Goal: Task Accomplishment & Management: Use online tool/utility

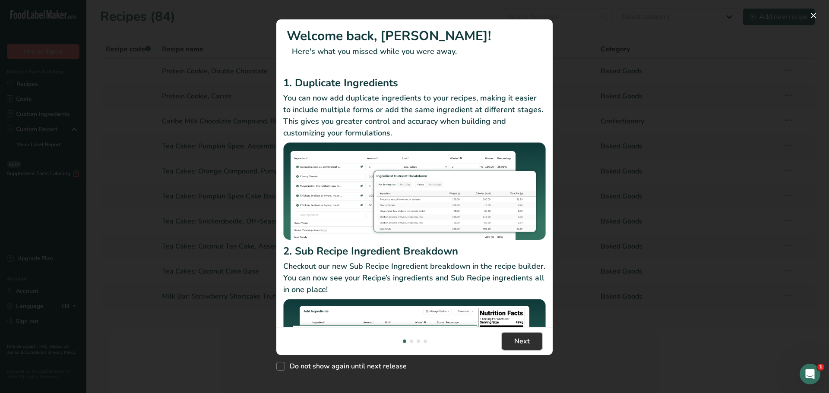
click at [511, 338] on button "Next" at bounding box center [521, 341] width 41 height 17
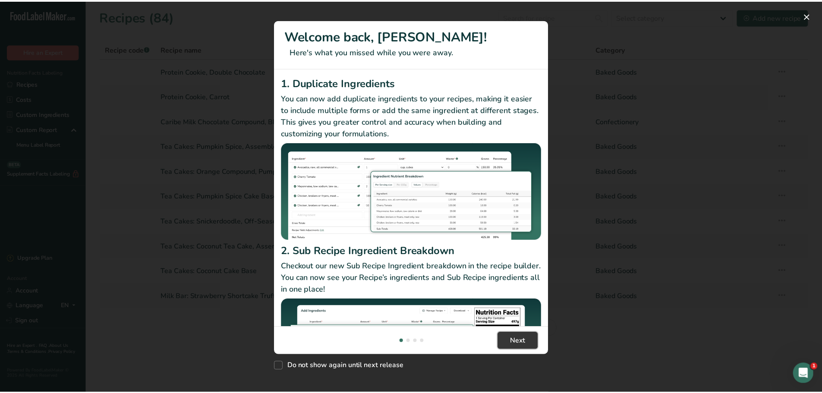
scroll to position [0, 270]
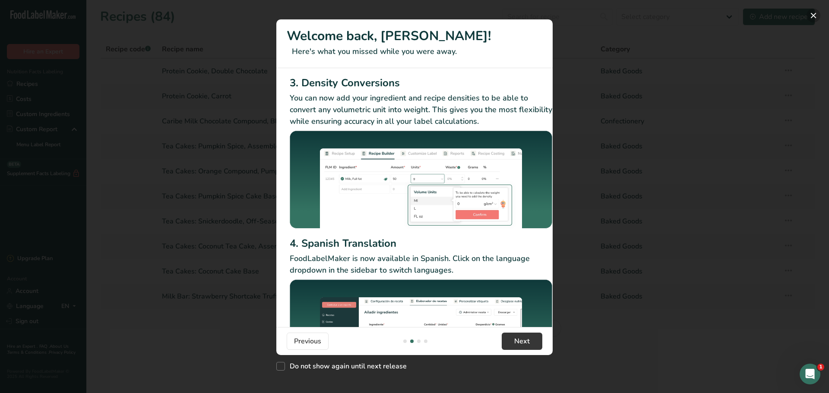
click at [812, 18] on button "New Features" at bounding box center [813, 16] width 14 height 14
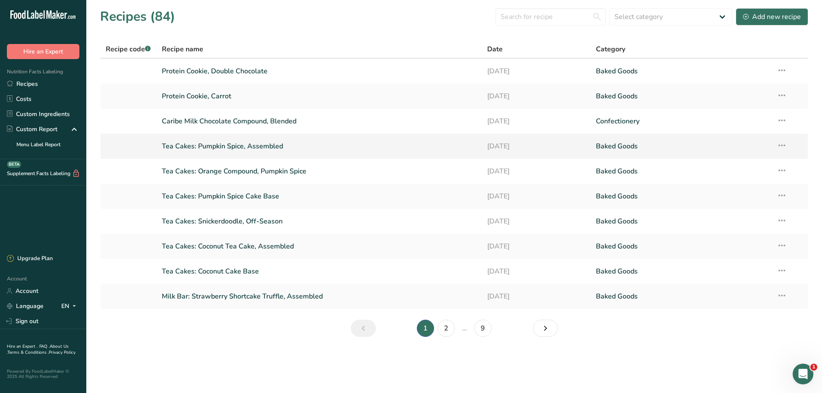
click at [208, 145] on link "Tea Cakes: Pumpkin Spice, Assembled" at bounding box center [319, 146] width 315 height 18
click at [279, 245] on link "Tea Cakes: Coconut Tea Cake, Assembled" at bounding box center [319, 246] width 315 height 18
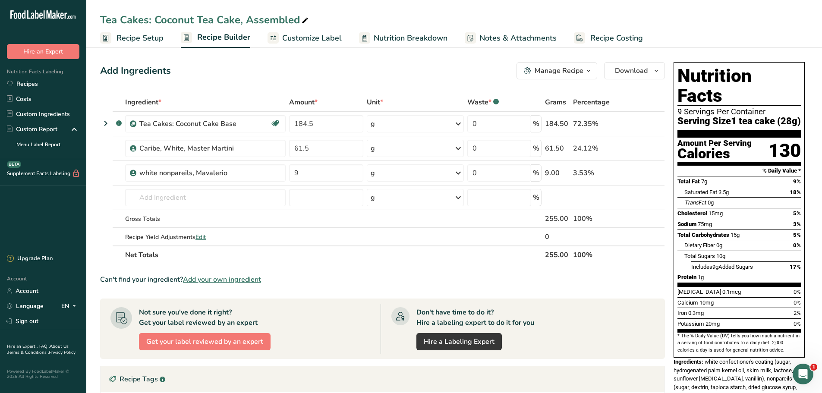
click at [389, 38] on span "Nutrition Breakdown" at bounding box center [411, 38] width 74 height 12
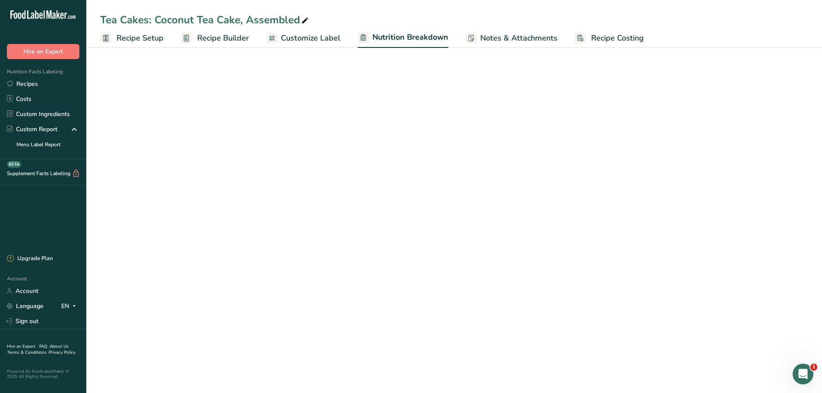
select select "Calories"
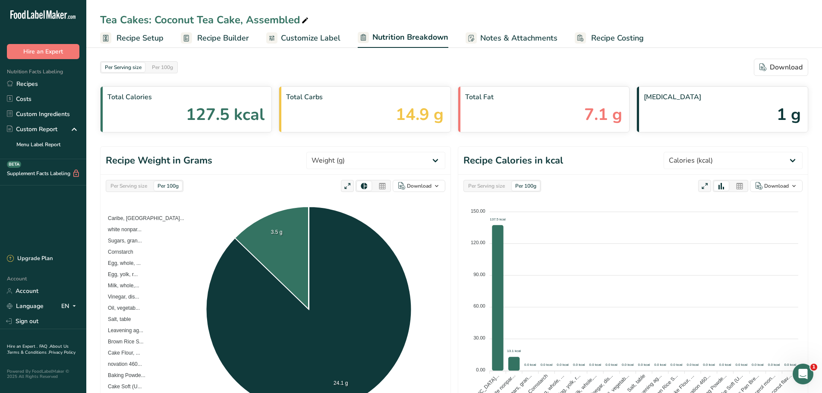
click at [142, 42] on span "Recipe Setup" at bounding box center [140, 38] width 47 height 12
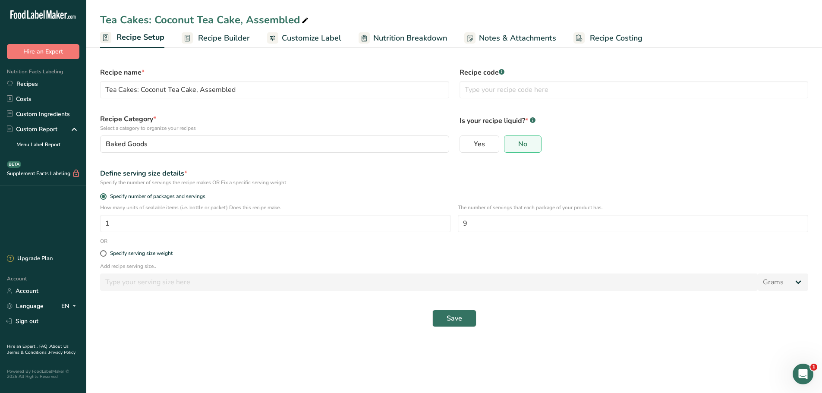
click at [191, 41] on rect at bounding box center [187, 37] width 11 height 11
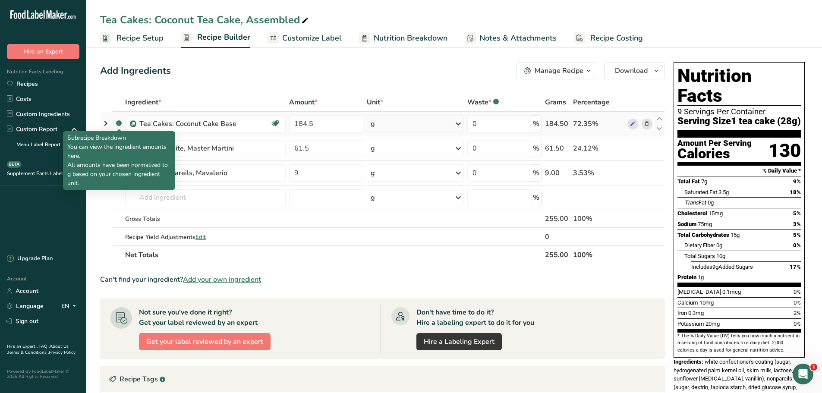
click at [120, 124] on rect at bounding box center [119, 123] width 6 height 6
click at [118, 123] on rect at bounding box center [119, 123] width 6 height 6
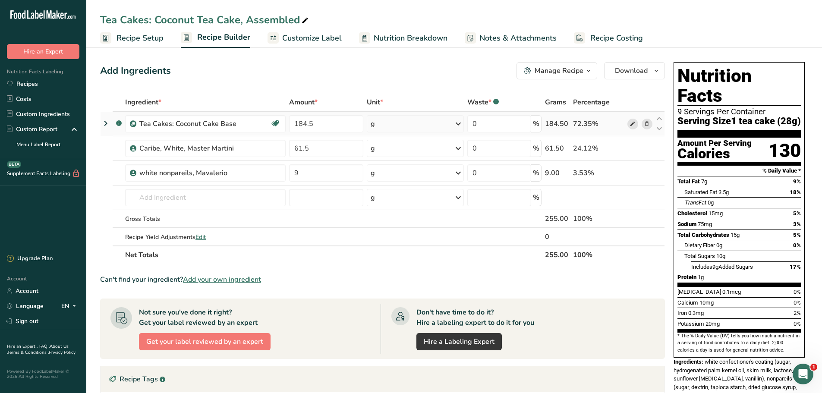
click at [630, 125] on icon at bounding box center [633, 124] width 6 height 9
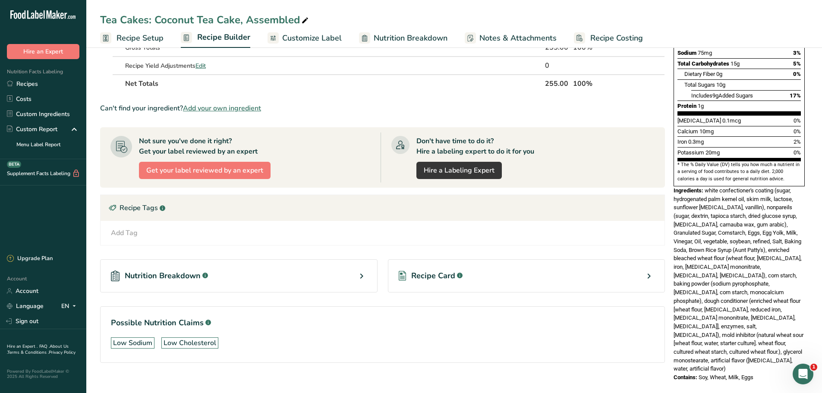
scroll to position [173, 0]
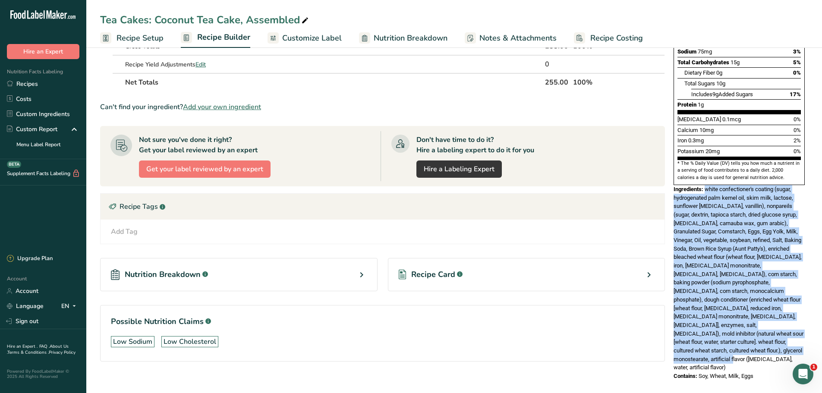
drag, startPoint x: 749, startPoint y: 330, endPoint x: 706, endPoint y: 170, distance: 165.7
click at [706, 185] on div "Ingredients: white confectioner's coating (sugar, hydrogenated palm kernel oil,…" at bounding box center [739, 278] width 131 height 187
copy span "white confectioner's coating (sugar, hydrogenated palm kernel oil, skim milk, l…"
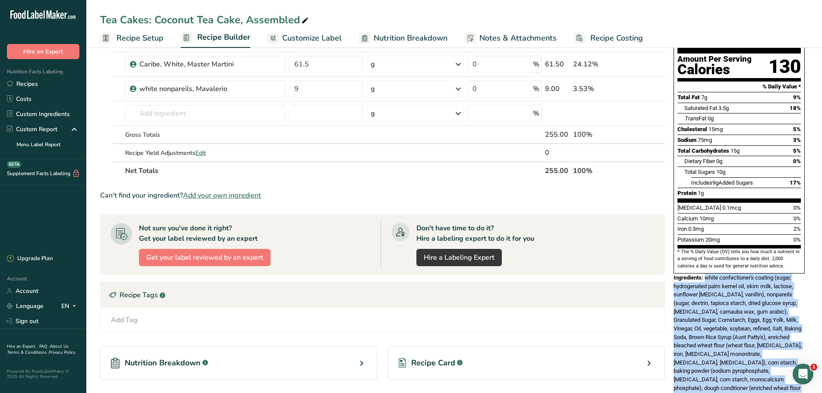
scroll to position [0, 0]
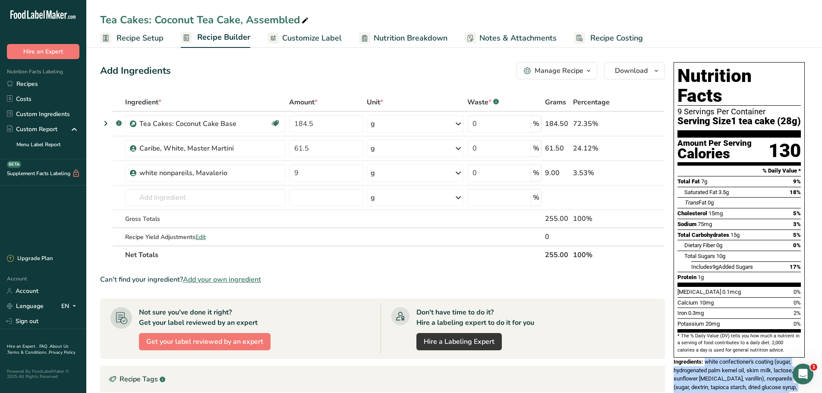
click at [418, 38] on span "Nutrition Breakdown" at bounding box center [411, 38] width 74 height 12
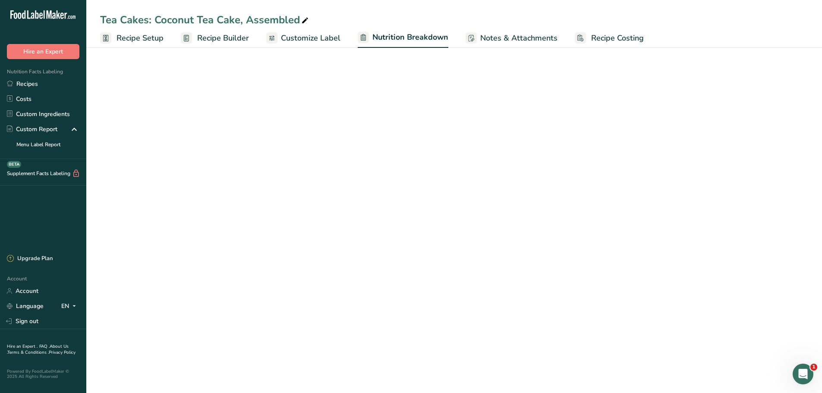
select select "Calories"
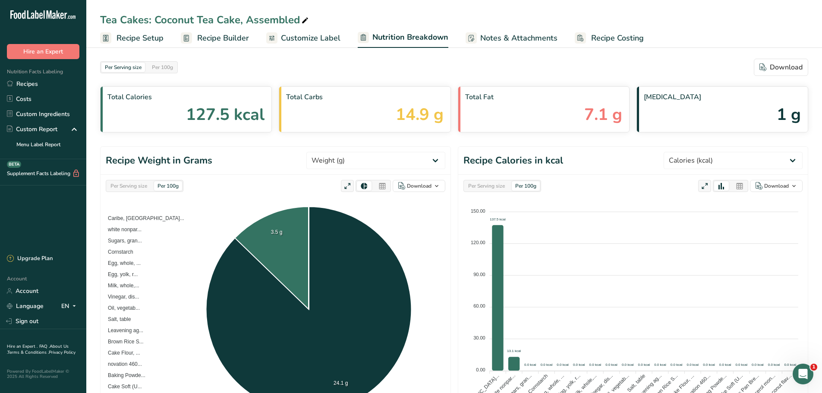
click at [321, 37] on span "Customize Label" at bounding box center [311, 38] width 60 height 12
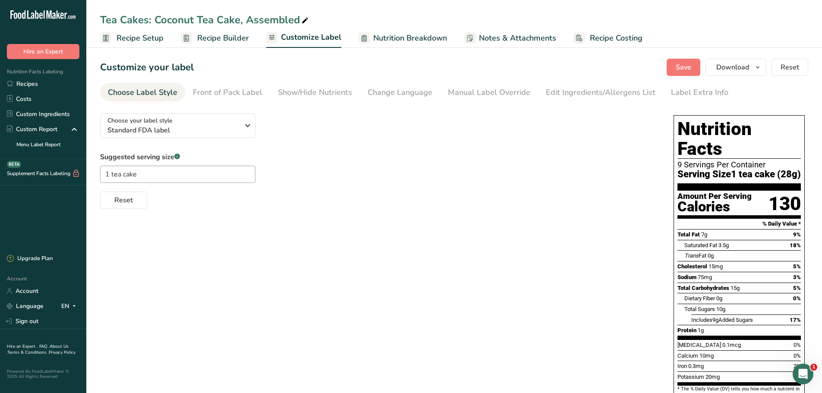
click at [502, 34] on span "Notes & Attachments" at bounding box center [517, 38] width 77 height 12
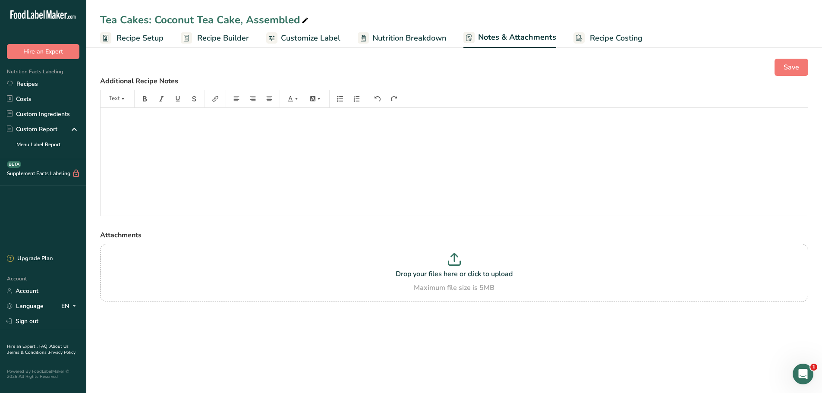
click at [220, 39] on span "Recipe Builder" at bounding box center [223, 38] width 52 height 12
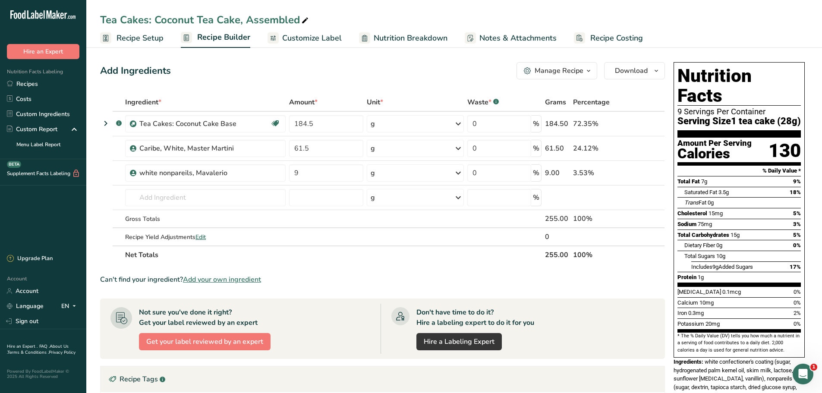
click at [396, 33] on span "Nutrition Breakdown" at bounding box center [411, 38] width 74 height 12
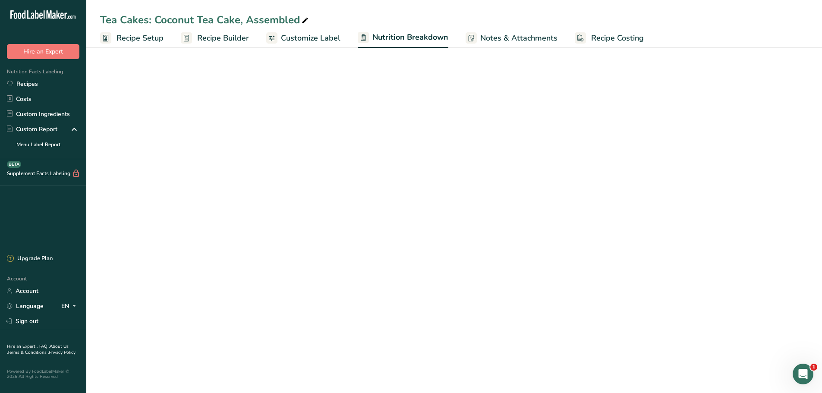
select select "Calories"
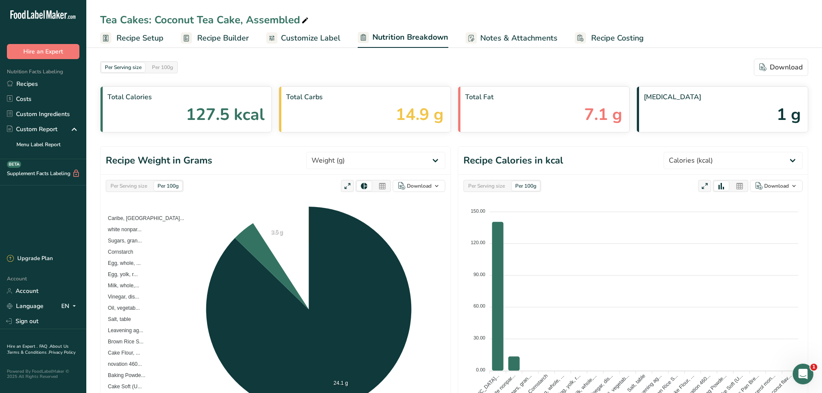
click at [328, 41] on span "Customize Label" at bounding box center [311, 38] width 60 height 12
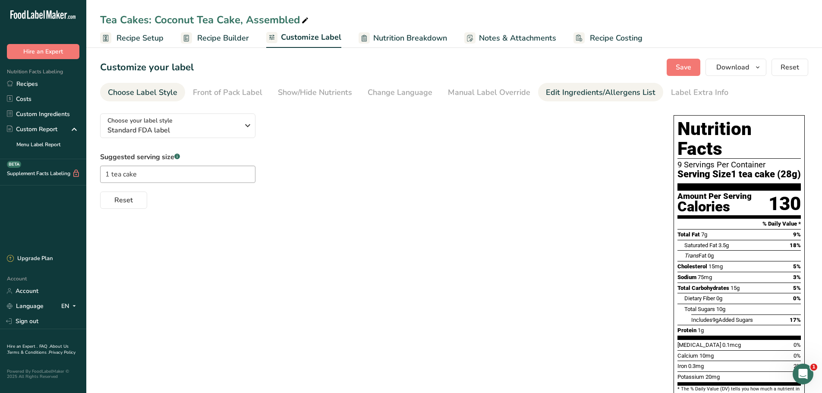
click at [546, 91] on div "Edit Ingredients/Allergens List" at bounding box center [601, 93] width 110 height 12
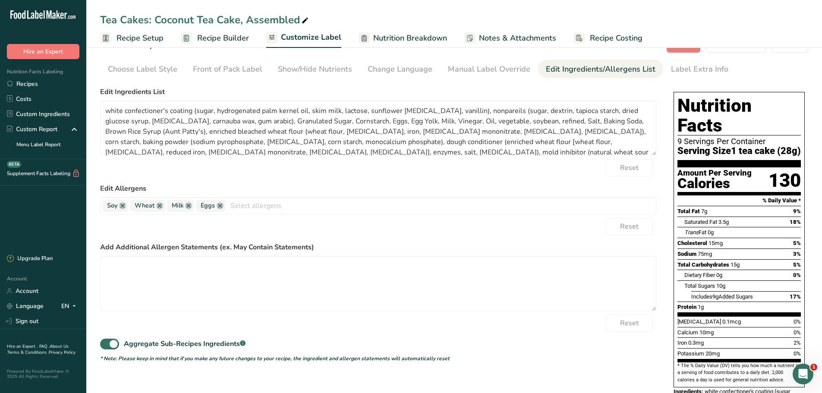
scroll to position [43, 0]
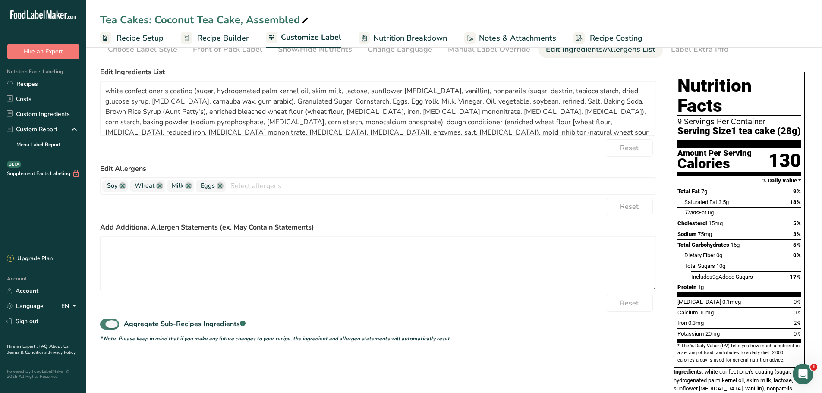
click at [112, 324] on span at bounding box center [109, 324] width 19 height 11
click at [106, 324] on input "Aggregate Sub-Recipes Ingredients .a-a{fill:#347362;}.b-a{fill:#fff;}" at bounding box center [103, 324] width 6 height 6
checkbox input "false"
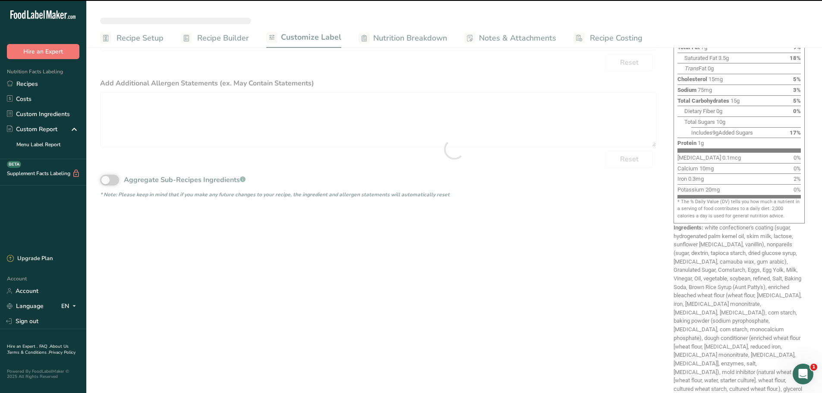
scroll to position [199, 0]
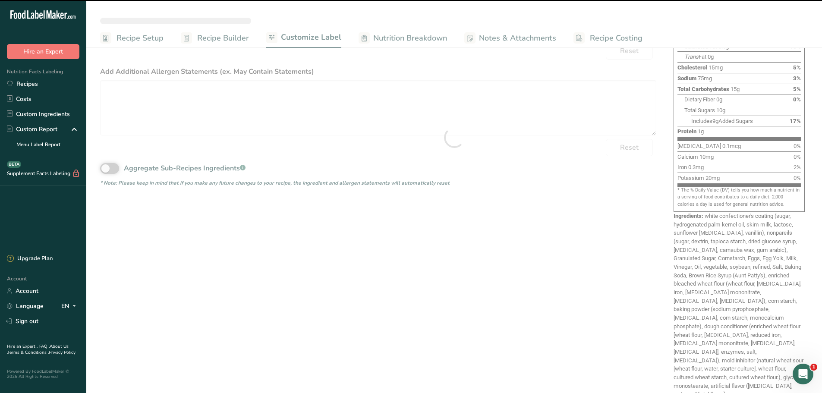
type textarea "Tea Cakes: Coconut Cake Base (enriched bleached wheat flour (wheat flour, niaci…"
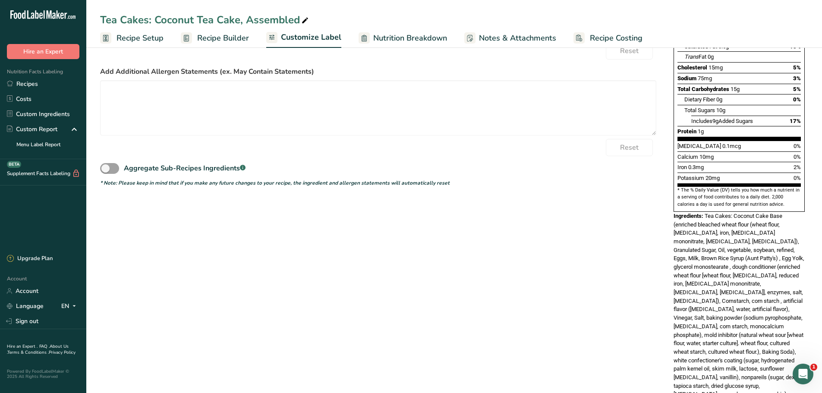
click at [765, 359] on div "Ingredients: Tea Cakes: Coconut Cake Base (enriched bleached wheat flour (wheat…" at bounding box center [739, 305] width 131 height 187
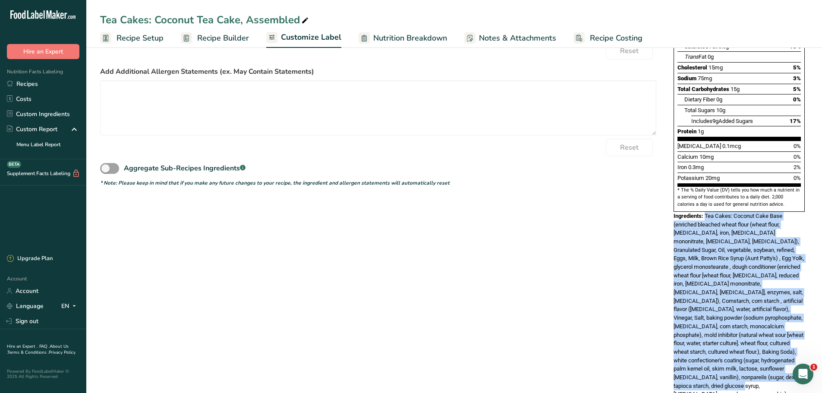
drag, startPoint x: 765, startPoint y: 359, endPoint x: 706, endPoint y: 195, distance: 174.5
click at [706, 212] on div "Ingredients: Tea Cakes: Coconut Cake Base (enriched bleached wheat flour (wheat…" at bounding box center [739, 305] width 131 height 187
copy span "Tea Cakes: Coconut Cake Base (enriched bleached wheat flour (wheat flour, niaci…"
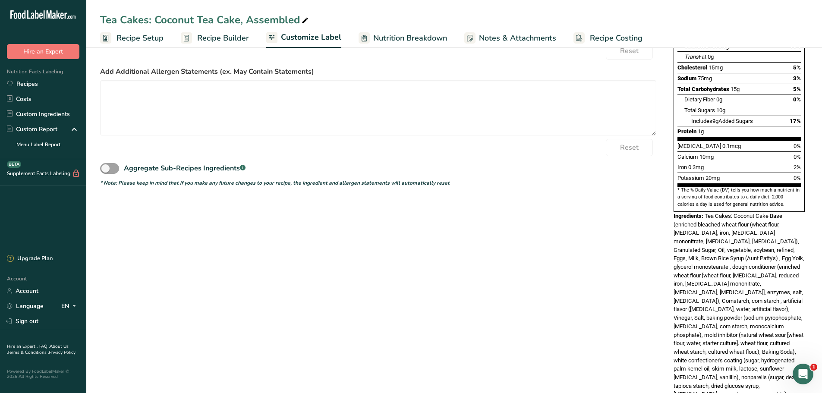
drag, startPoint x: 381, startPoint y: 274, endPoint x: 169, endPoint y: 211, distance: 222.0
click at [381, 275] on div "Choose your label style Standard FDA label USA (FDA) Standard FDA label Tabular…" at bounding box center [454, 162] width 708 height 508
click at [105, 165] on span at bounding box center [109, 168] width 19 height 11
click at [105, 166] on input "Aggregate Sub-Recipes Ingredients .a-a{fill:#347362;}.b-a{fill:#fff;}" at bounding box center [103, 169] width 6 height 6
checkbox input "true"
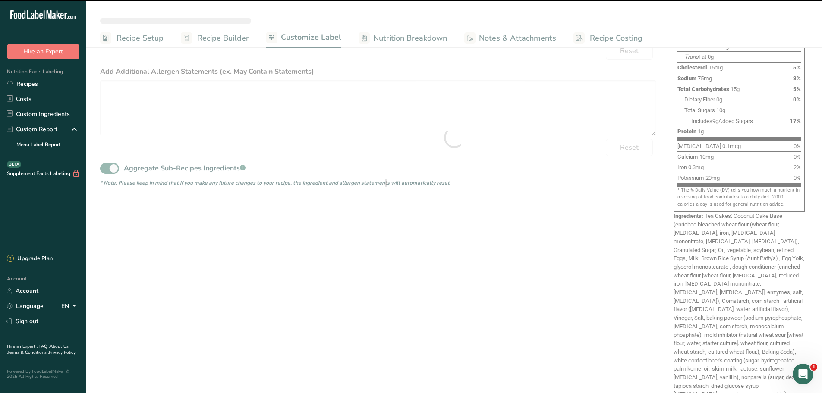
type textarea "white confectioner's coating (sugar, hydrogenated palm kernel oil, skim milk, l…"
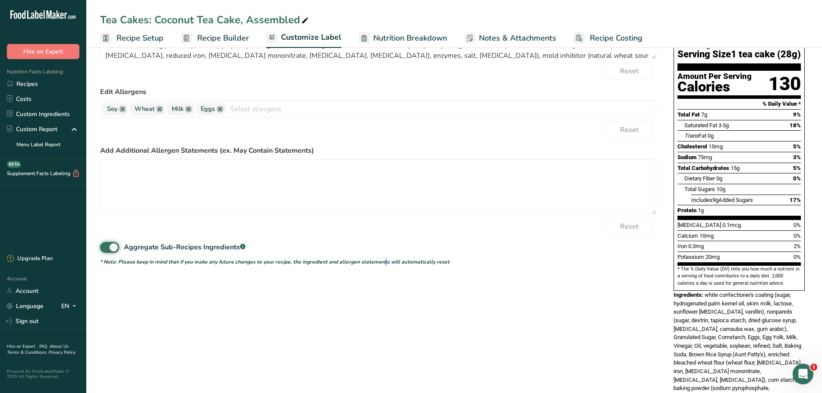
scroll to position [0, 0]
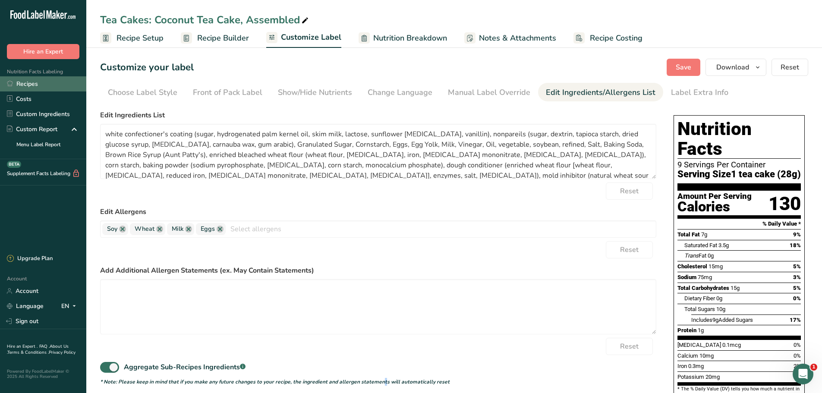
click at [50, 82] on link "Recipes" at bounding box center [43, 83] width 86 height 15
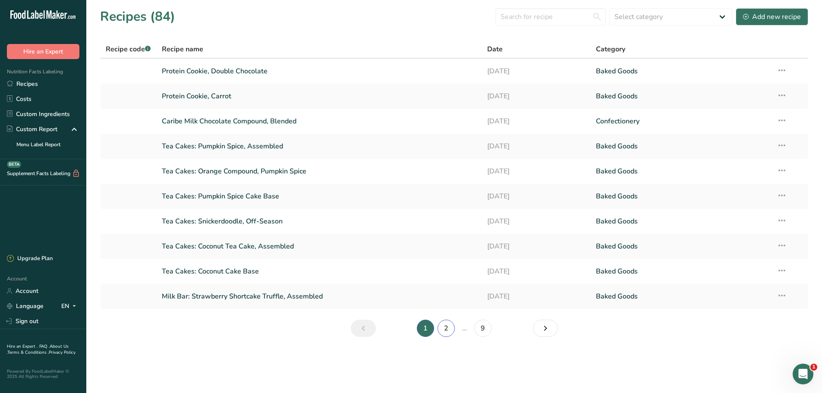
click at [444, 324] on link "2" at bounding box center [446, 328] width 17 height 17
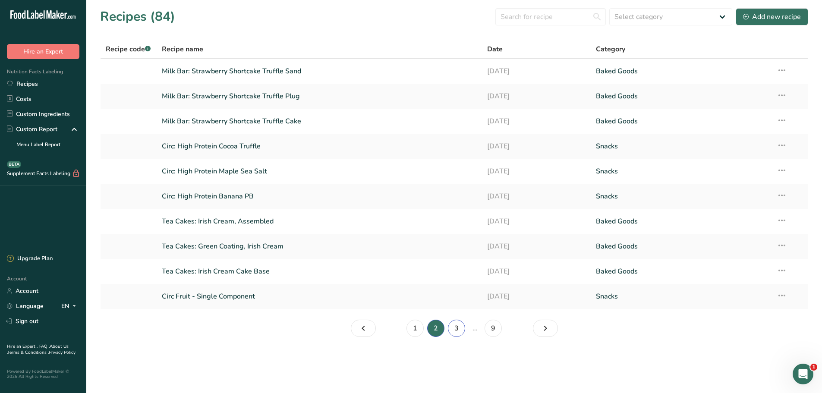
click at [463, 328] on link "3" at bounding box center [456, 328] width 17 height 17
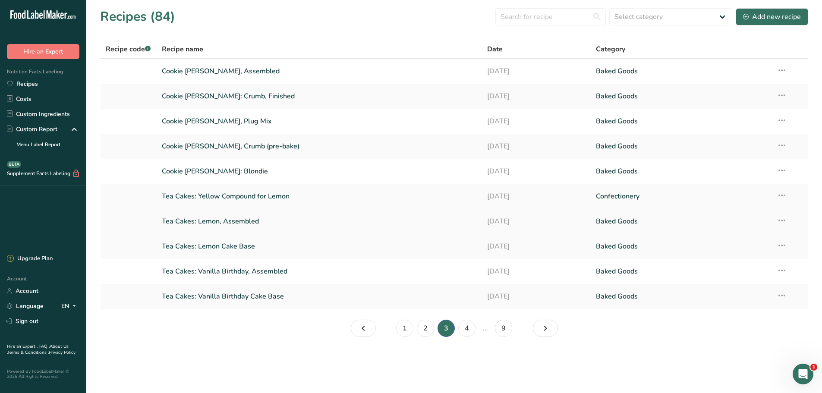
click at [249, 222] on link "Tea Cakes: Lemon, Assembled" at bounding box center [319, 221] width 315 height 18
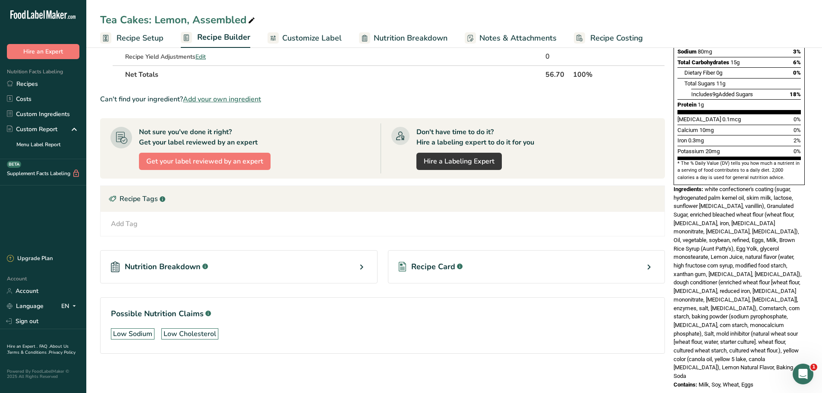
scroll to position [183, 0]
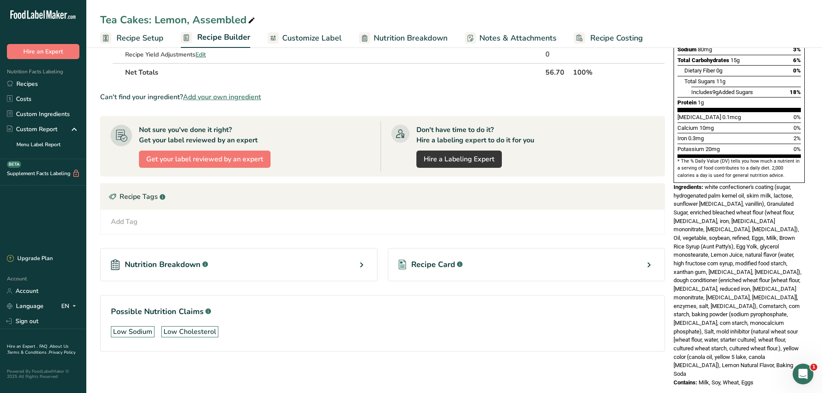
click at [770, 378] on div "Contains: Milk, Soy, Wheat, Eggs" at bounding box center [739, 382] width 131 height 9
click at [673, 166] on div "Nutrition Facts 9 Servings Per Container Serving Size 1 tea cake (28g) Amount P…" at bounding box center [739, 137] width 138 height 506
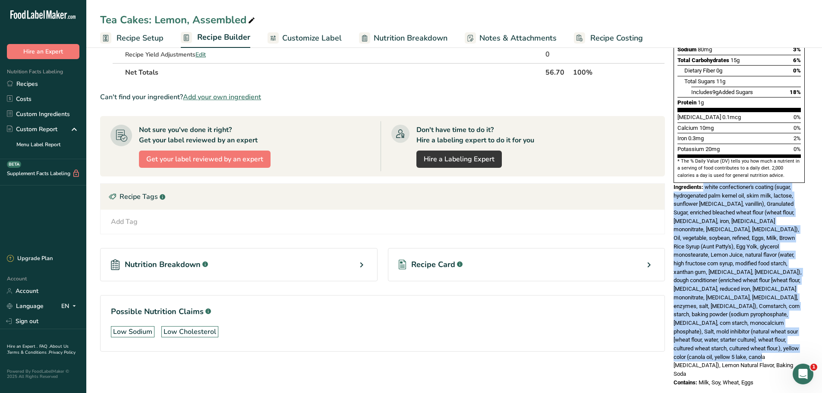
drag, startPoint x: 705, startPoint y: 167, endPoint x: 804, endPoint y: 328, distance: 189.1
click at [804, 328] on div "Ingredients: white confectioner's coating (sugar, hydrogenated palm kernel oil,…" at bounding box center [739, 280] width 131 height 195
copy div "white confectioner's coating (sugar, hydrogenated palm kernel oil, skim milk, l…"
click at [384, 36] on span "Nutrition Breakdown" at bounding box center [411, 38] width 74 height 12
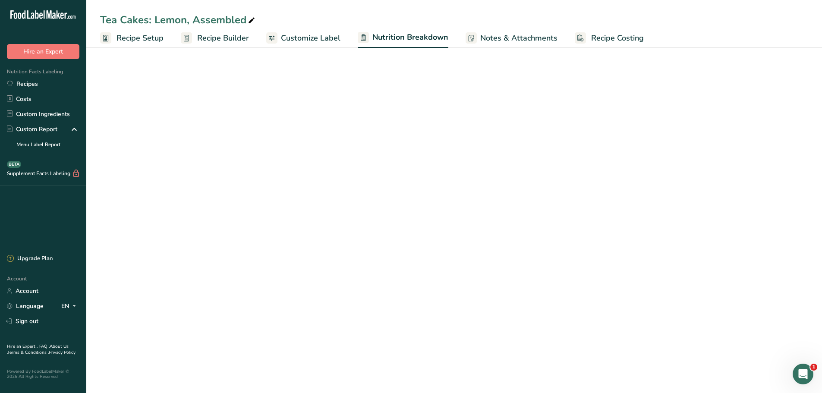
click at [324, 38] on span "Customize Label" at bounding box center [311, 38] width 60 height 12
select select "Calories"
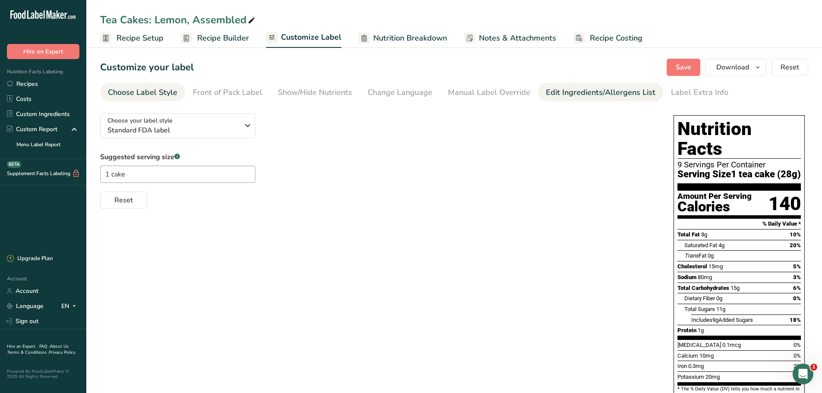
click at [574, 91] on div "Edit Ingredients/Allergens List" at bounding box center [601, 93] width 110 height 12
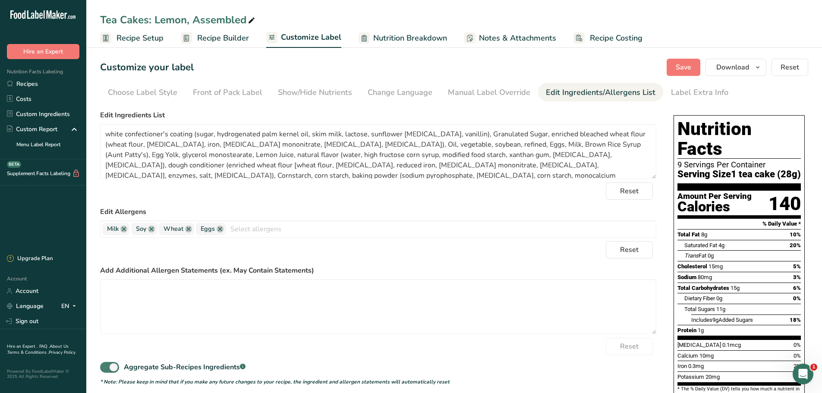
click at [112, 366] on span at bounding box center [109, 367] width 19 height 11
click at [106, 366] on input "Aggregate Sub-Recipes Ingredients .a-a{fill:#347362;}.b-a{fill:#fff;}" at bounding box center [103, 368] width 6 height 6
checkbox input "false"
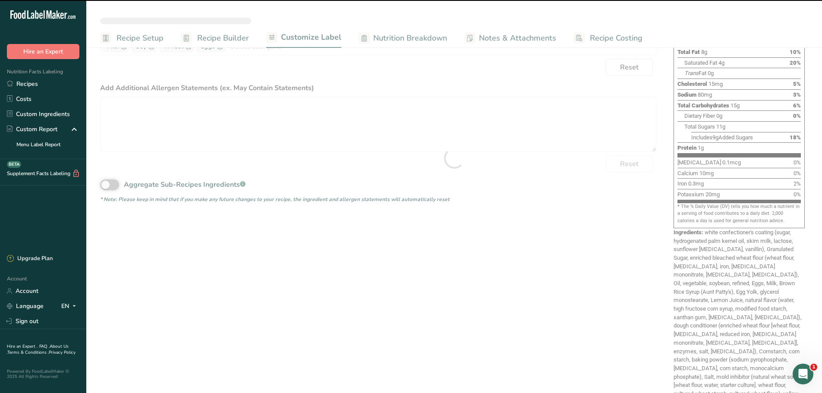
type textarea "Tea Cakes: Lemon Cake Base (Granulated Sugar, enriched bleached wheat flour (wh…"
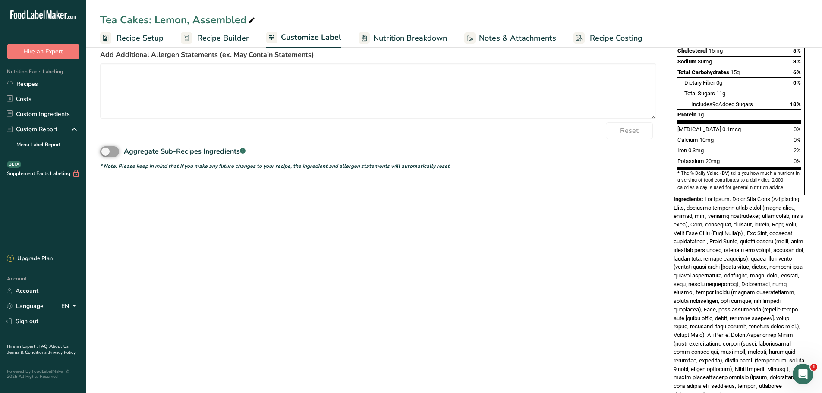
scroll to position [241, 0]
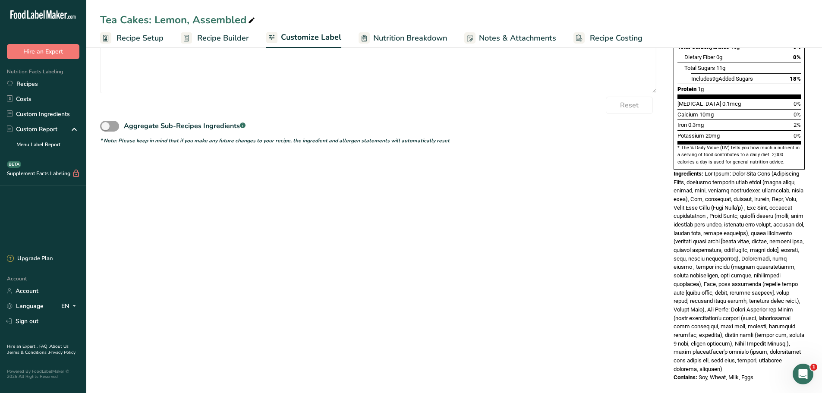
click at [749, 355] on div "Ingredients:" at bounding box center [739, 272] width 131 height 204
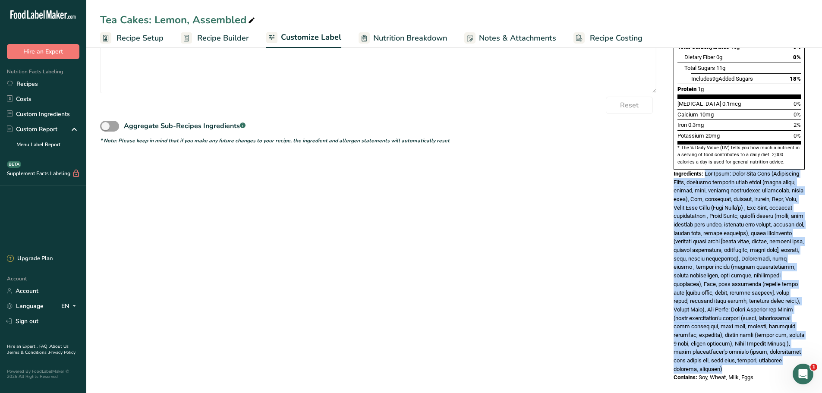
drag, startPoint x: 722, startPoint y: 361, endPoint x: 706, endPoint y: 152, distance: 209.4
click at [706, 170] on div "Ingredients:" at bounding box center [739, 272] width 131 height 204
copy span "Tea Cakes: Lemon Cake Base (Granulated Sugar, enriched bleached wheat flour (wh…"
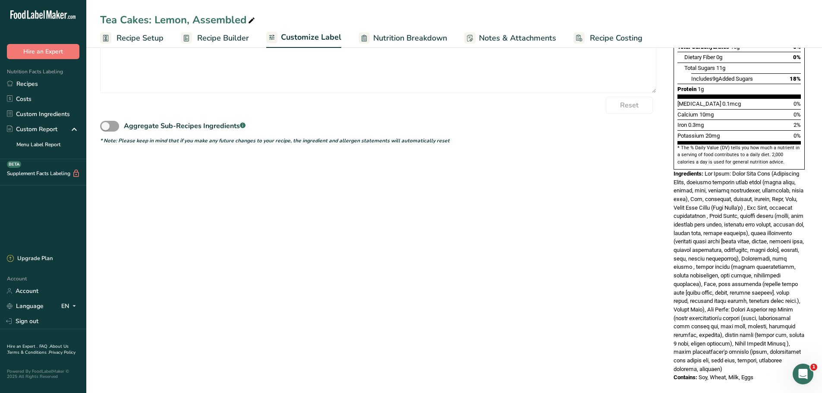
click at [534, 190] on div "Choose your label style Standard FDA label USA (FDA) Standard FDA label Tabular…" at bounding box center [454, 127] width 708 height 525
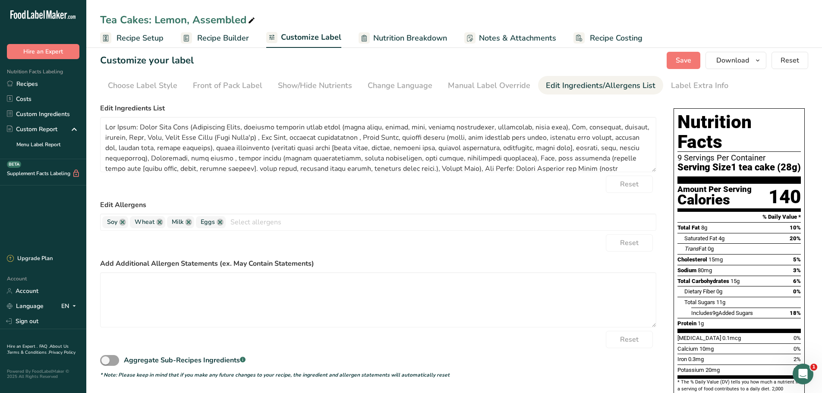
scroll to position [0, 0]
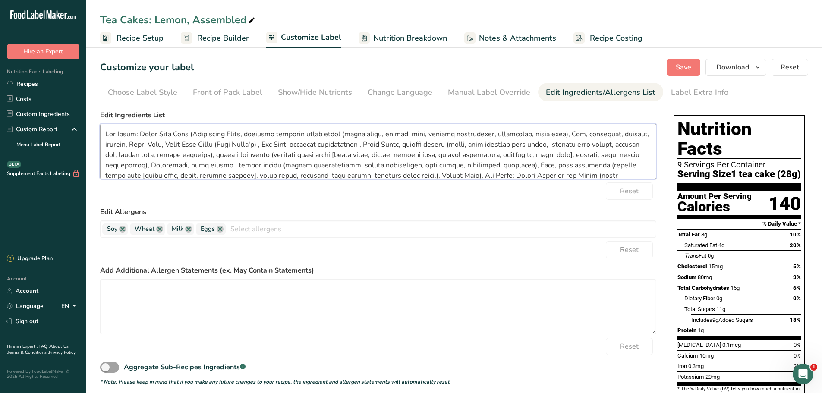
click at [231, 177] on textarea at bounding box center [378, 151] width 556 height 55
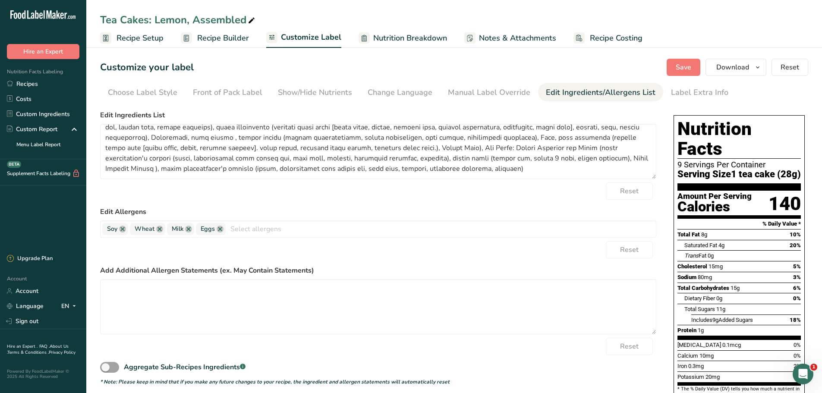
click at [806, 375] on icon "Open Intercom Messenger" at bounding box center [803, 374] width 14 height 14
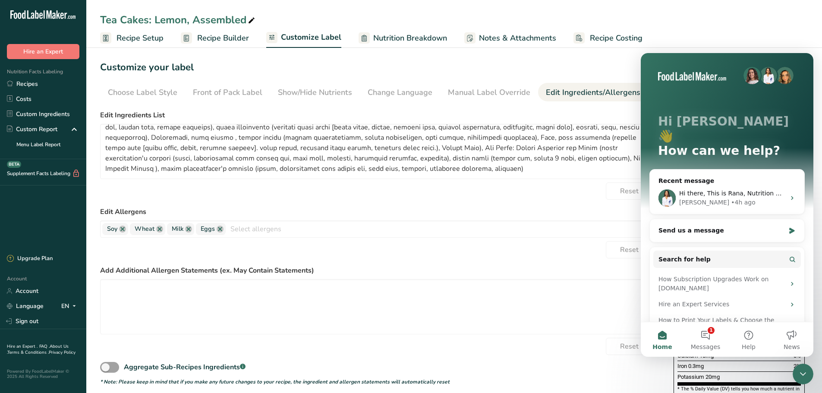
click at [597, 264] on form "Edit Ingredients List Reset Edit Allergens Soy Wheat Milk Eggs Tree Nuts Fish P…" at bounding box center [378, 248] width 556 height 276
click at [804, 376] on icon "Close Intercom Messenger" at bounding box center [803, 374] width 10 height 10
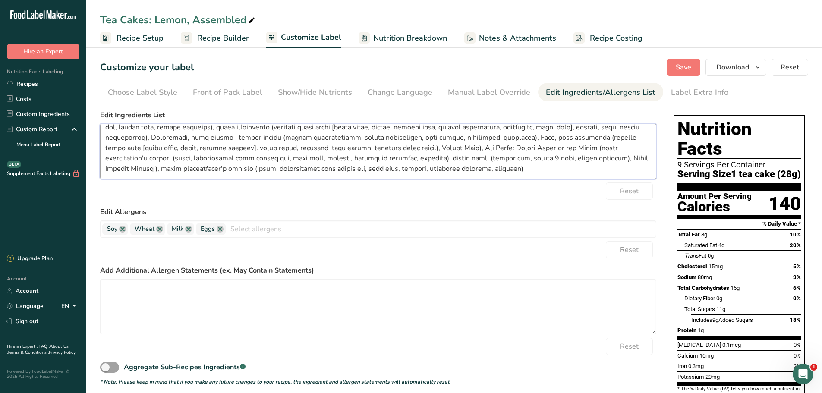
click at [505, 170] on textarea at bounding box center [378, 151] width 556 height 55
click at [29, 85] on link "Recipes" at bounding box center [43, 83] width 86 height 15
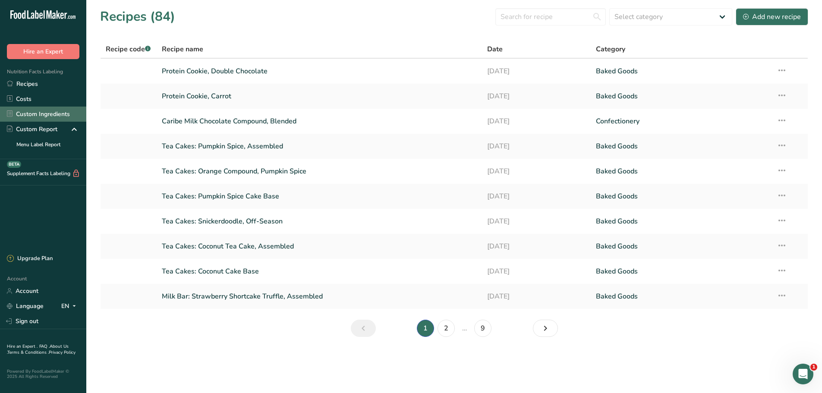
click at [39, 119] on link "Custom Ingredients" at bounding box center [43, 114] width 86 height 15
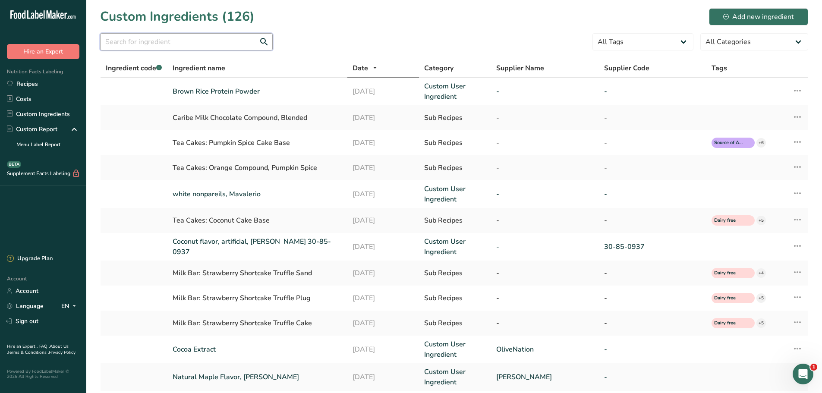
click at [192, 47] on input "text" at bounding box center [186, 41] width 173 height 17
type input "lemon juice"
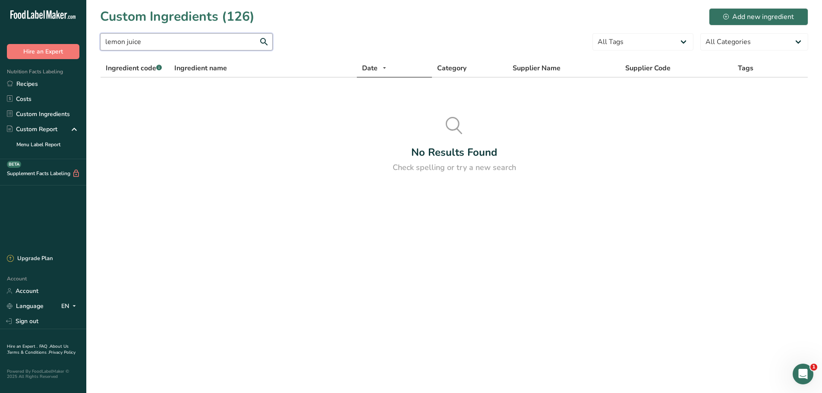
drag, startPoint x: 163, startPoint y: 42, endPoint x: 21, endPoint y: 38, distance: 142.0
click at [21, 38] on div ".a-20{fill:#fff;} Hire an Expert Nutrition Facts Labeling Recipes Costs Custom …" at bounding box center [411, 196] width 822 height 393
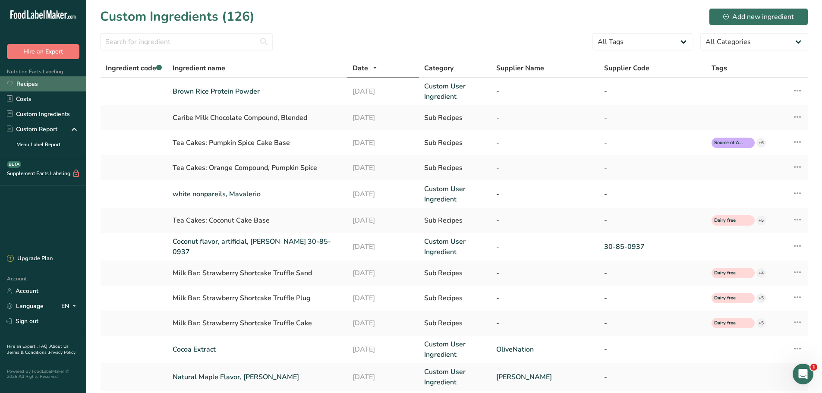
click at [46, 85] on link "Recipes" at bounding box center [43, 83] width 86 height 15
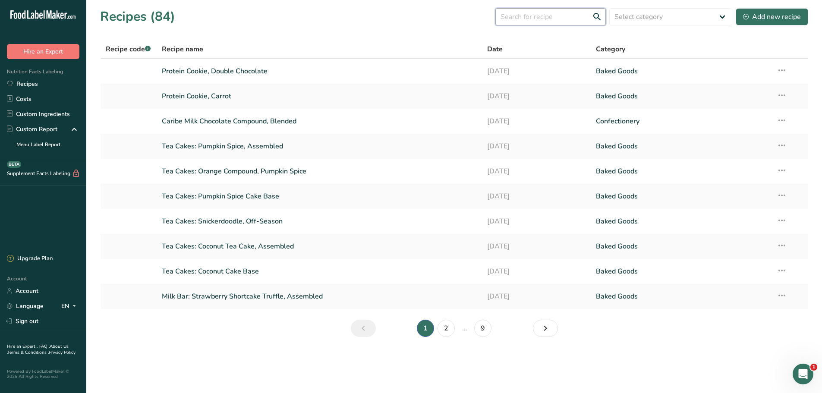
click at [577, 13] on input "text" at bounding box center [550, 16] width 110 height 17
click at [68, 113] on link "Custom Ingredients" at bounding box center [43, 114] width 86 height 15
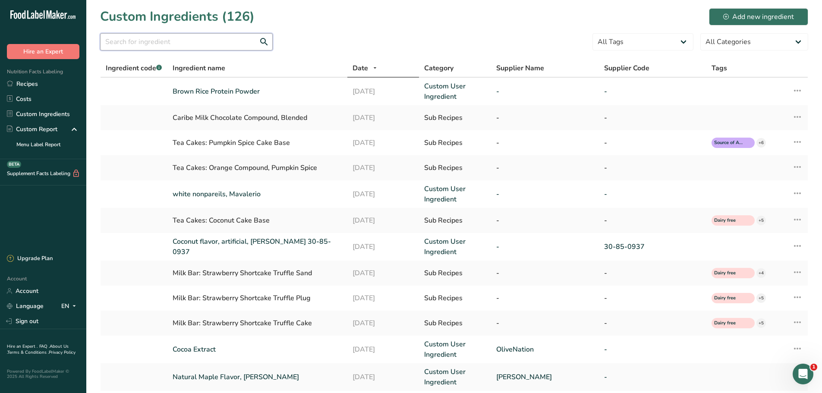
click at [192, 41] on input "text" at bounding box center [186, 41] width 173 height 17
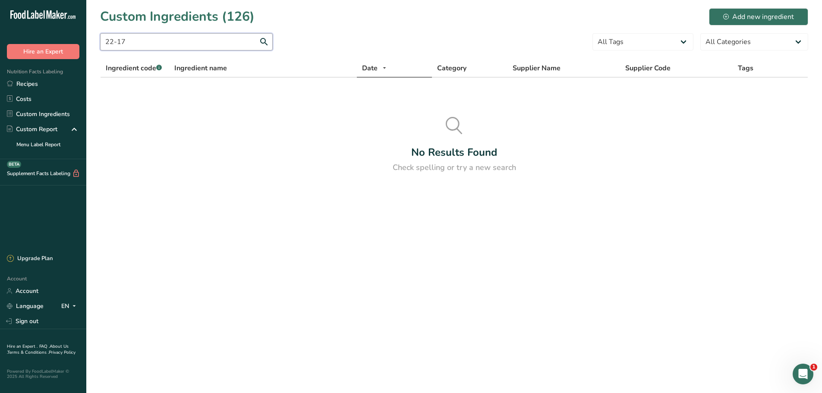
click at [192, 41] on input "22-17" at bounding box center [186, 41] width 173 height 17
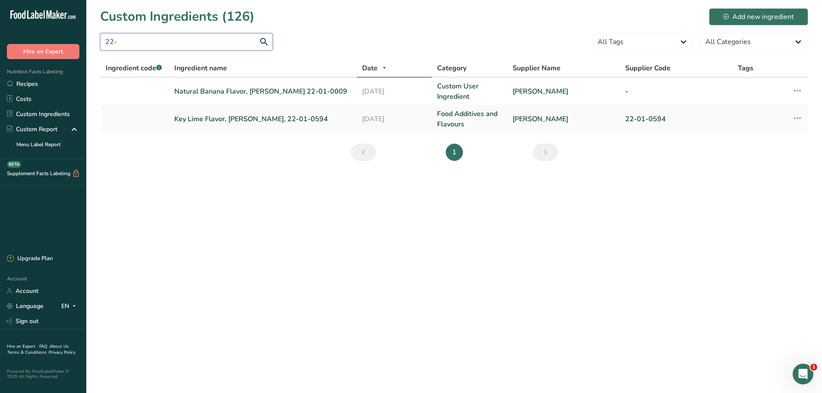
drag, startPoint x: 145, startPoint y: 40, endPoint x: 61, endPoint y: 37, distance: 83.8
click at [61, 37] on div ".a-20{fill:#fff;} Hire an Expert Nutrition Facts Labeling Recipes Costs Custom …" at bounding box center [411, 196] width 822 height 393
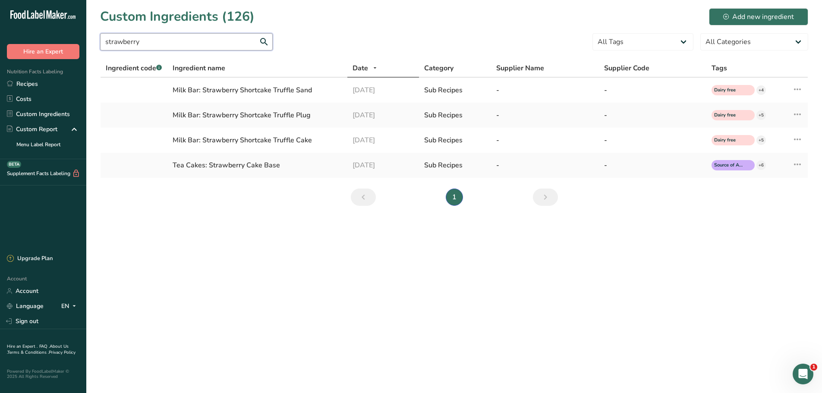
type input "strawberry"
click at [238, 212] on section "Custom Ingredients (126) Add new ingredient strawberry All Tags Source of Antio…" at bounding box center [454, 110] width 736 height 220
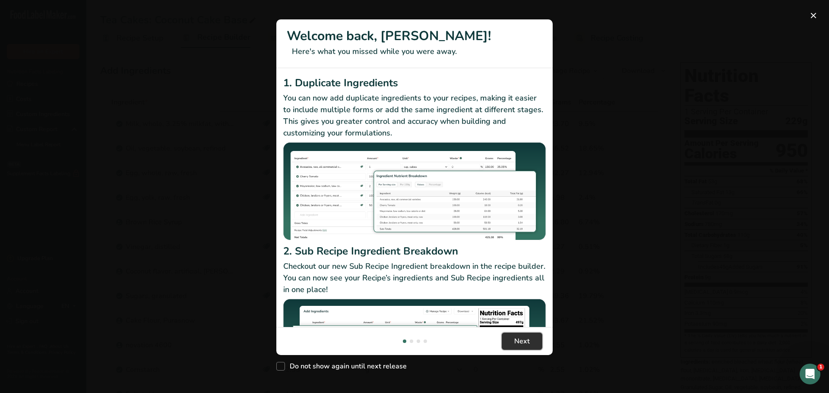
click at [531, 340] on button "Next" at bounding box center [521, 341] width 41 height 17
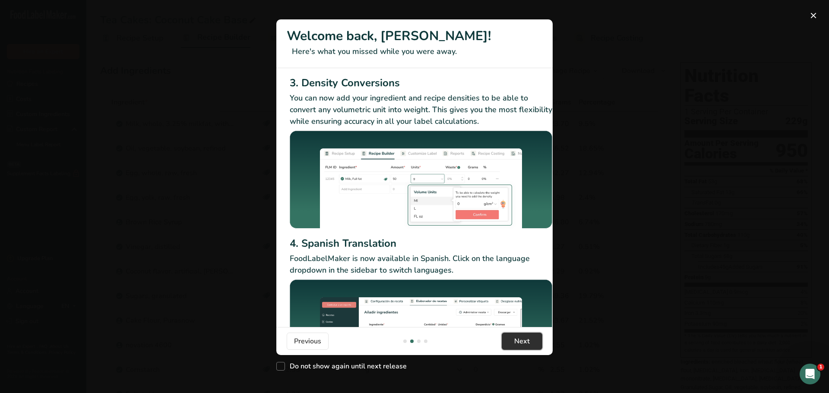
click at [531, 340] on button "Next" at bounding box center [521, 341] width 41 height 17
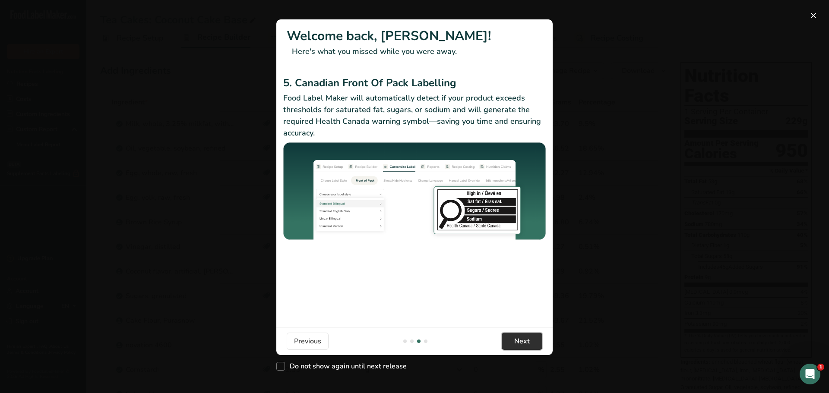
click at [531, 340] on button "Next" at bounding box center [521, 341] width 41 height 17
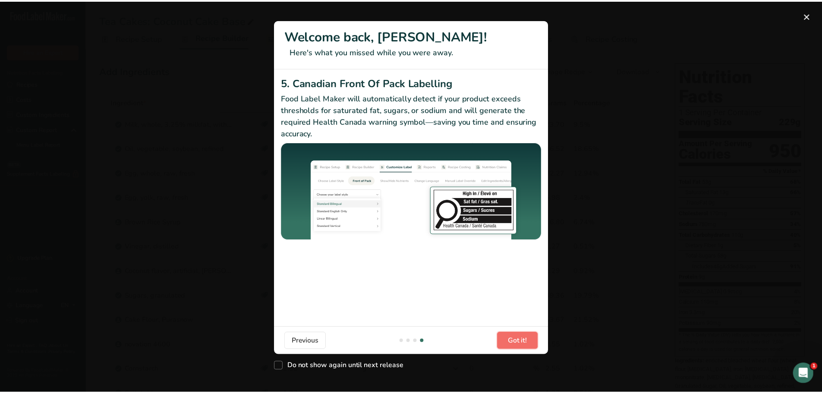
scroll to position [0, 822]
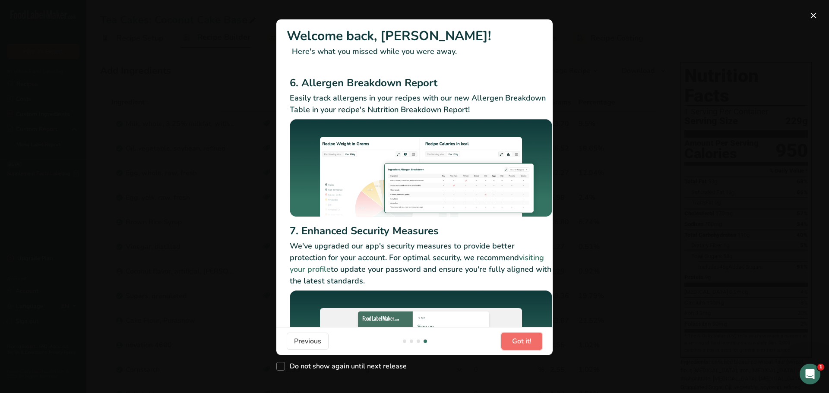
click at [531, 340] on span "Got it!" at bounding box center [521, 341] width 19 height 10
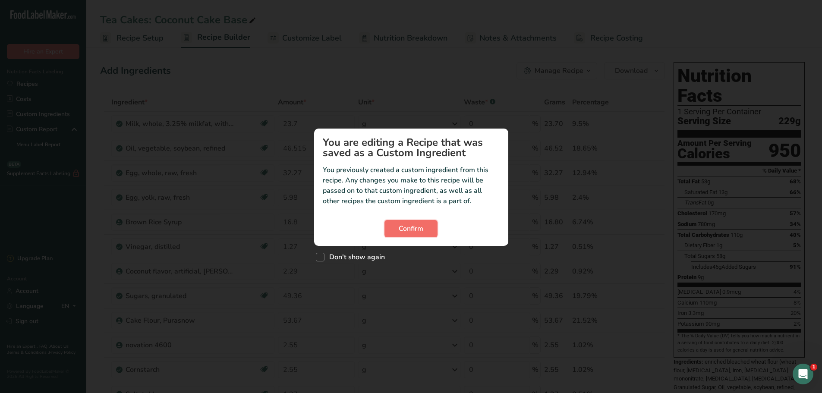
click at [411, 230] on span "Confirm" at bounding box center [411, 229] width 25 height 10
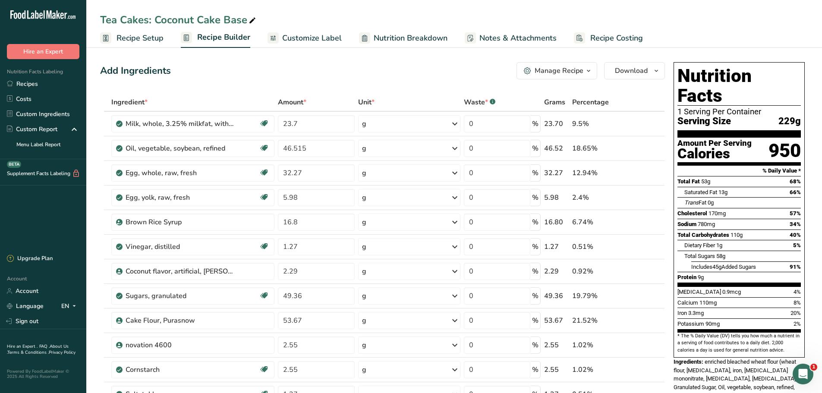
click at [393, 44] on span "Nutrition Breakdown" at bounding box center [411, 38] width 74 height 12
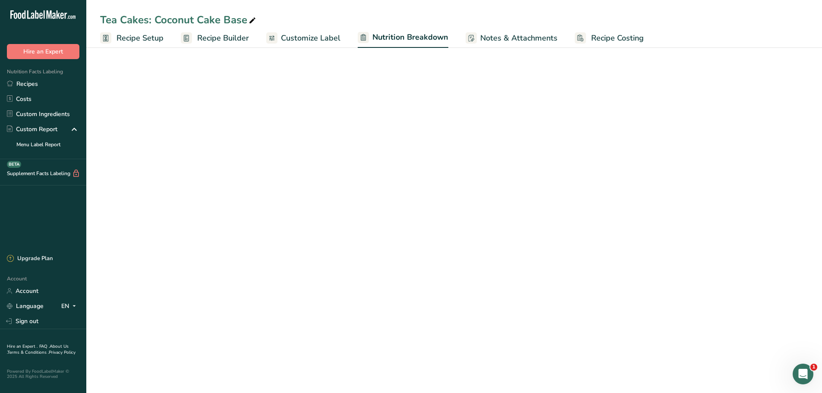
select select "Calories"
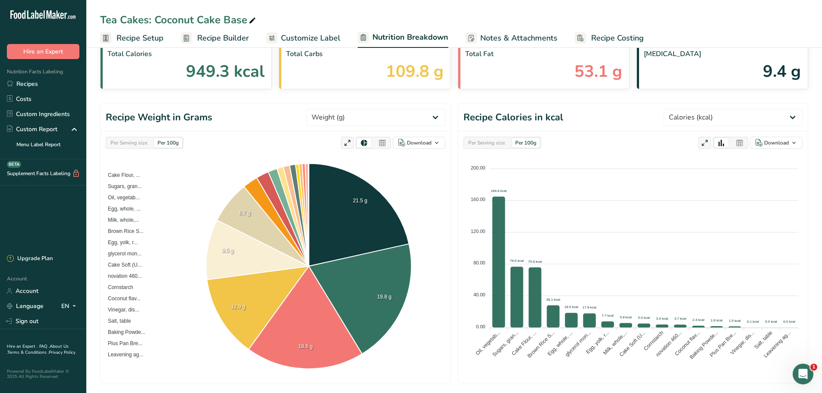
scroll to position [86, 0]
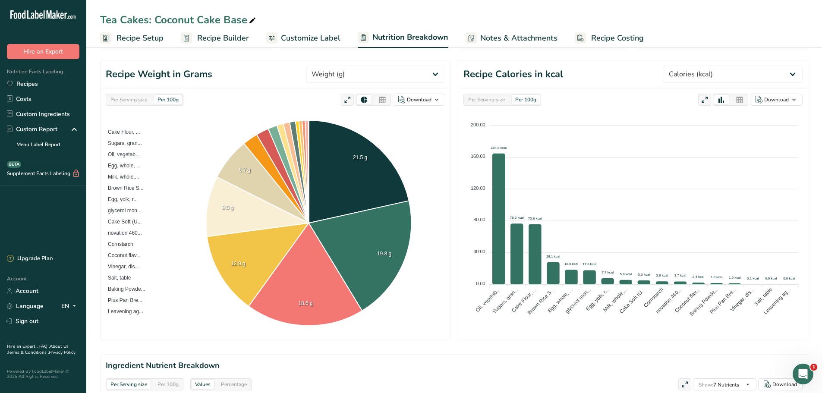
click at [138, 103] on div "Per Serving size" at bounding box center [129, 99] width 44 height 9
